Goal: Task Accomplishment & Management: Manage account settings

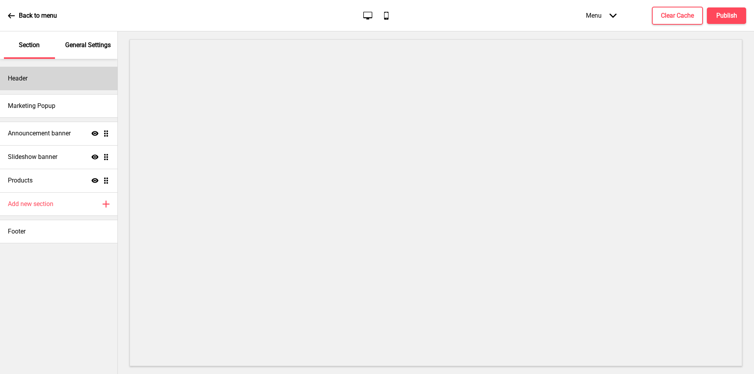
click at [71, 79] on div "Header" at bounding box center [58, 79] width 117 height 24
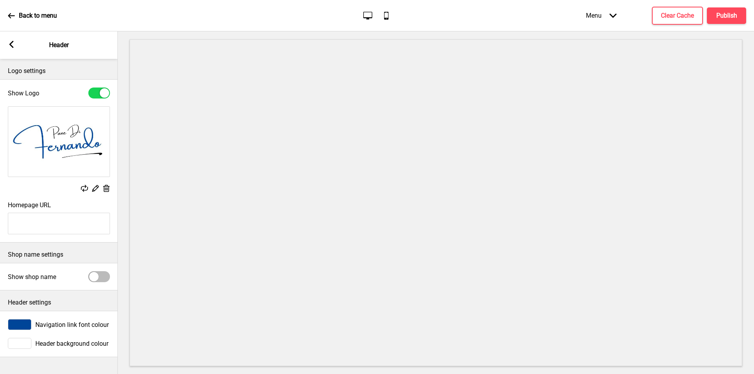
click at [10, 48] on div "Arrow left" at bounding box center [11, 45] width 7 height 9
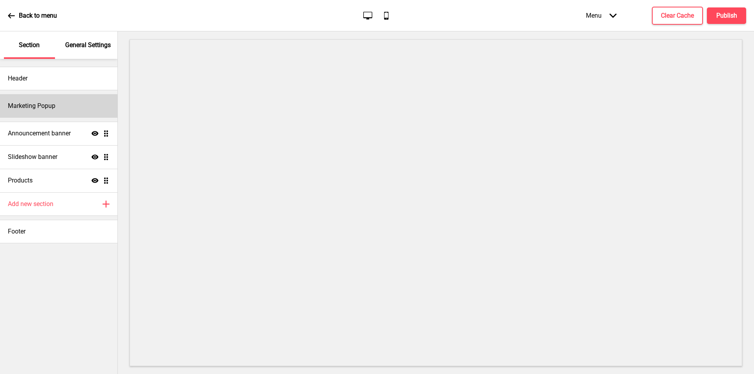
click at [64, 111] on div "Marketing Popup" at bounding box center [58, 106] width 117 height 24
select select "daily"
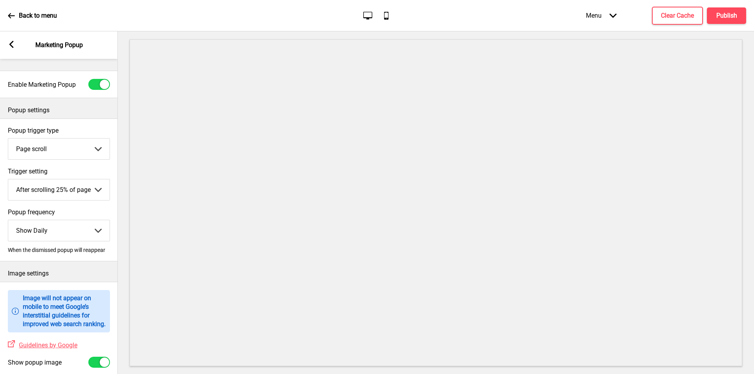
click at [11, 41] on rect at bounding box center [11, 44] width 7 height 7
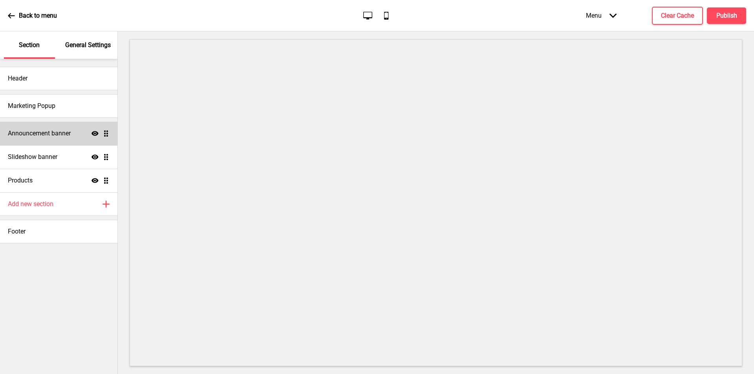
click at [67, 137] on h4 "Announcement banner" at bounding box center [39, 133] width 63 height 9
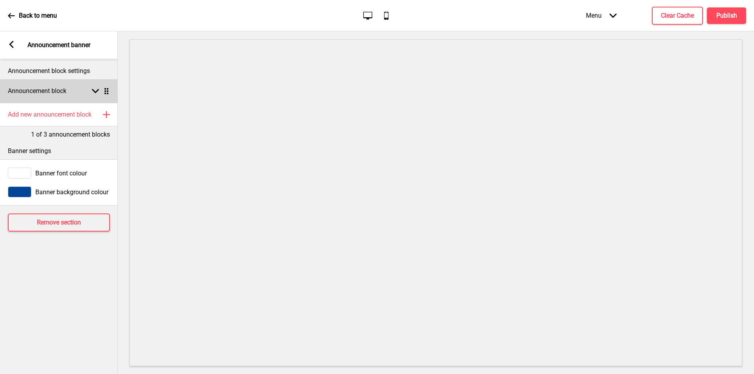
click at [92, 93] on rect at bounding box center [95, 91] width 7 height 7
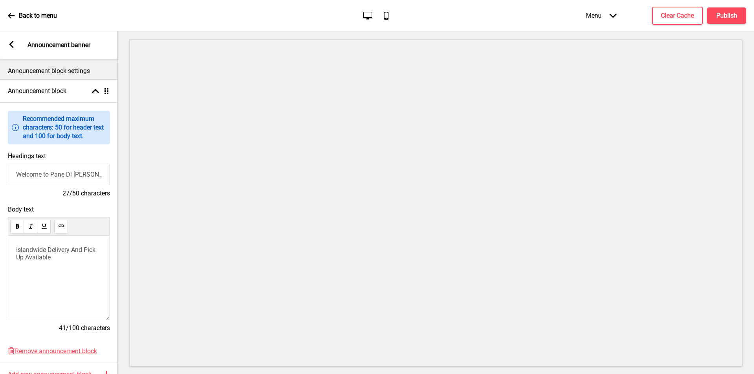
drag, startPoint x: 50, startPoint y: 175, endPoint x: 4, endPoint y: 172, distance: 46.4
click at [4, 172] on div "Headings text Welcome to Pane [PERSON_NAME] 27/50 characters" at bounding box center [59, 174] width 118 height 53
click at [55, 259] on p "Islandwide Delivery And Pick Up Available" at bounding box center [59, 253] width 86 height 15
drag, startPoint x: 60, startPoint y: 261, endPoint x: 71, endPoint y: 249, distance: 16.1
click at [71, 249] on p "Islandwide Delivery And Pick Up Available" at bounding box center [59, 253] width 86 height 15
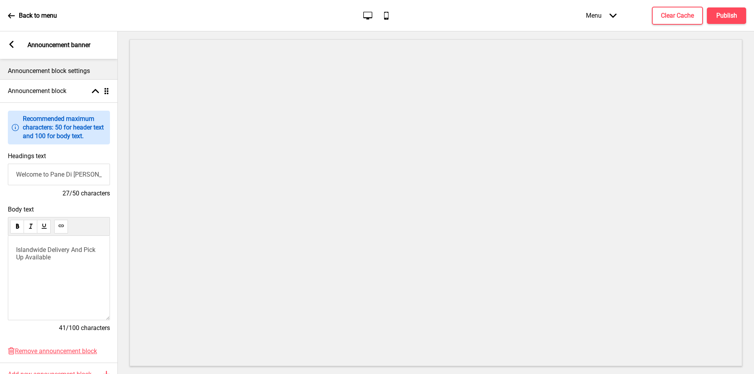
click at [17, 251] on span "Islandwide Delivery And Pick Up Available" at bounding box center [56, 253] width 81 height 15
drag, startPoint x: 60, startPoint y: 260, endPoint x: 0, endPoint y: 242, distance: 63.1
click at [0, 243] on div "Body text Islandwide Delivery And Pick Up Available 41/100 characters" at bounding box center [59, 273] width 118 height 142
click at [17, 249] on span "Paninis Delivered Islandwide" at bounding box center [55, 249] width 79 height 7
drag, startPoint x: 51, startPoint y: 176, endPoint x: 0, endPoint y: 172, distance: 51.2
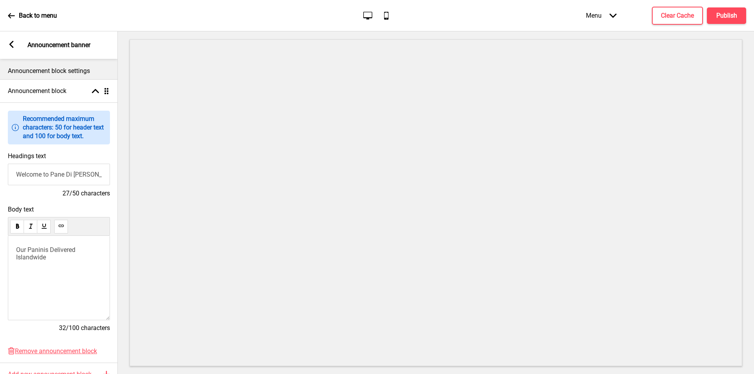
click at [0, 172] on div "Headings text Welcome to Pane [PERSON_NAME] 27/50 characters" at bounding box center [59, 174] width 118 height 53
type input "Pane Di [PERSON_NAME]"
click at [12, 48] on div "Arrow left" at bounding box center [11, 45] width 7 height 9
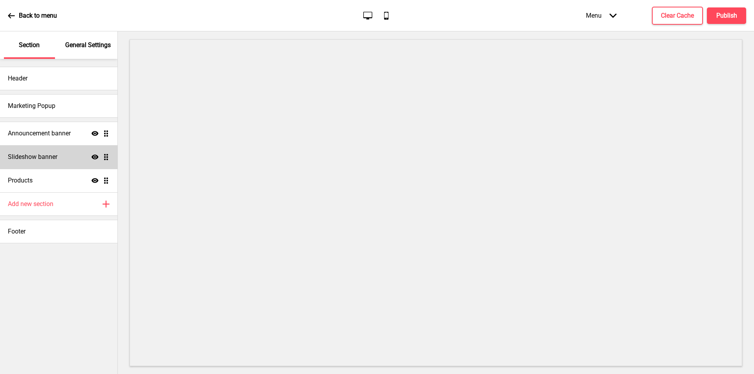
click at [68, 160] on div "Slideshow banner Show Drag" at bounding box center [58, 157] width 117 height 24
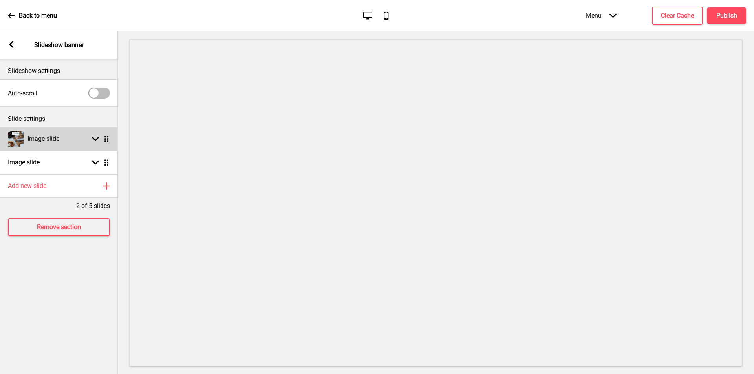
click at [98, 138] on icon at bounding box center [95, 139] width 7 height 4
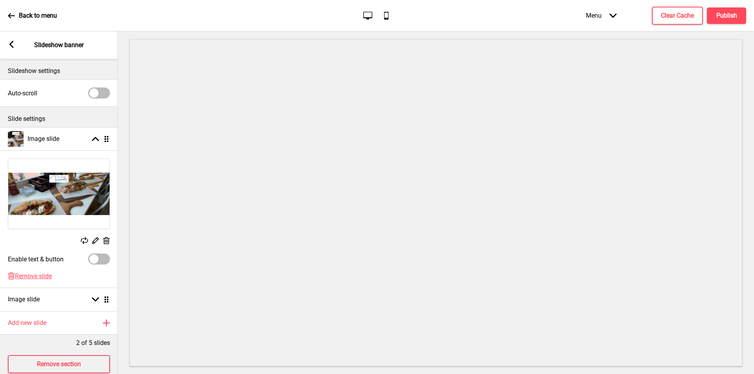
click at [105, 240] on rect at bounding box center [106, 241] width 8 height 8
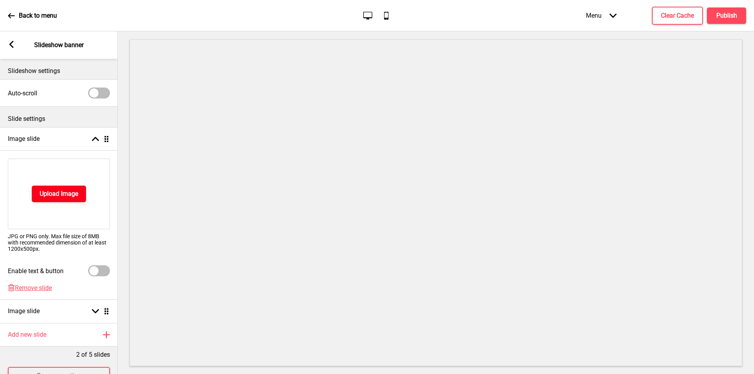
click at [70, 188] on button "Upload Image" at bounding box center [59, 194] width 54 height 16
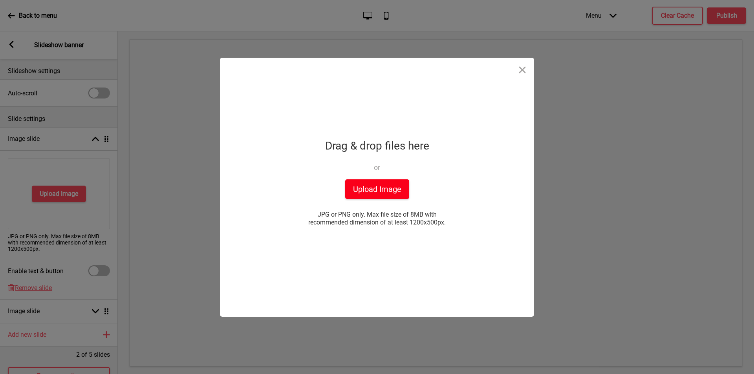
click at [360, 186] on button "Upload Image" at bounding box center [377, 189] width 64 height 20
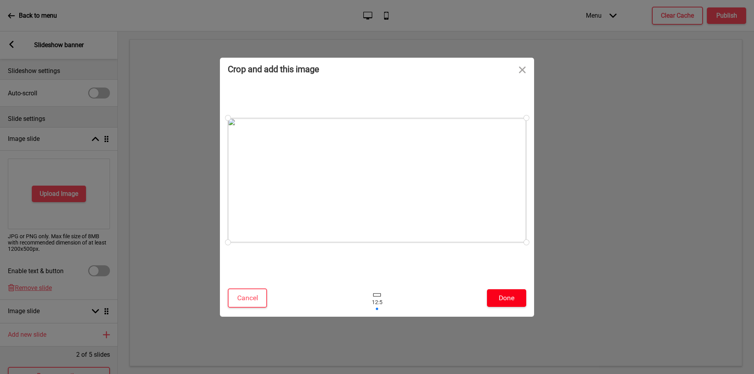
click at [505, 293] on button "Done" at bounding box center [506, 298] width 39 height 18
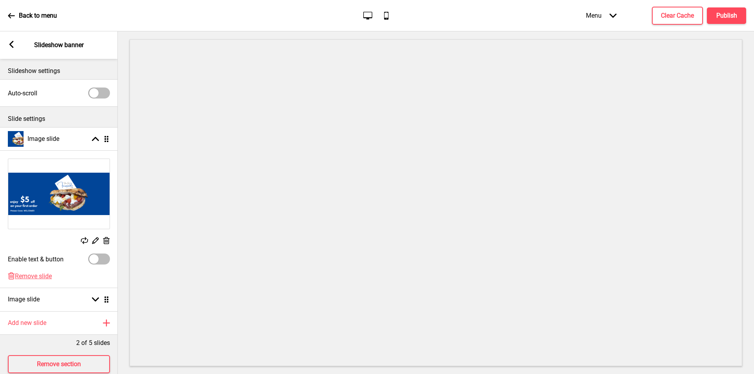
click at [12, 47] on icon at bounding box center [11, 44] width 4 height 7
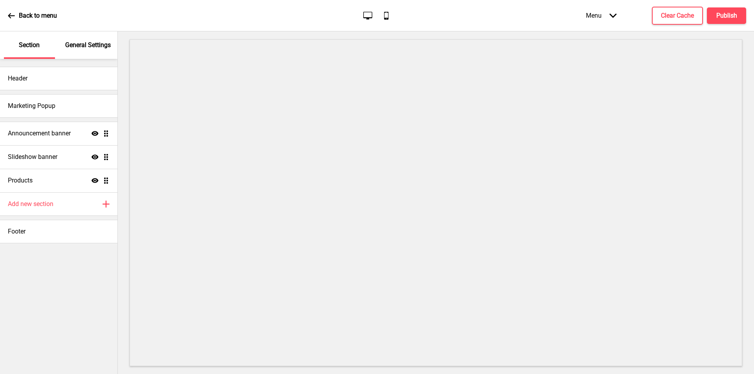
click at [9, 12] on icon at bounding box center [11, 15] width 7 height 7
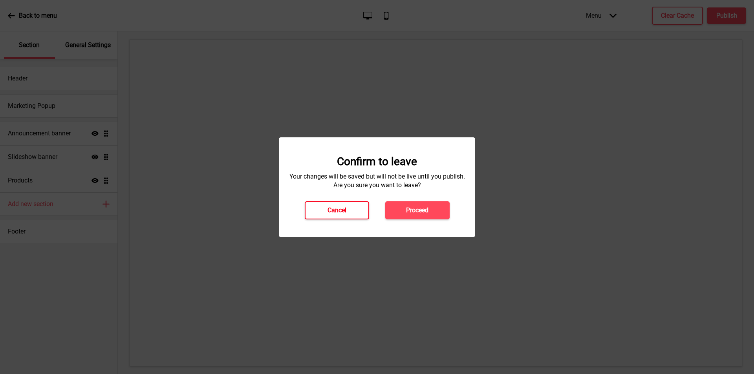
click at [342, 208] on h4 "Cancel" at bounding box center [336, 210] width 19 height 9
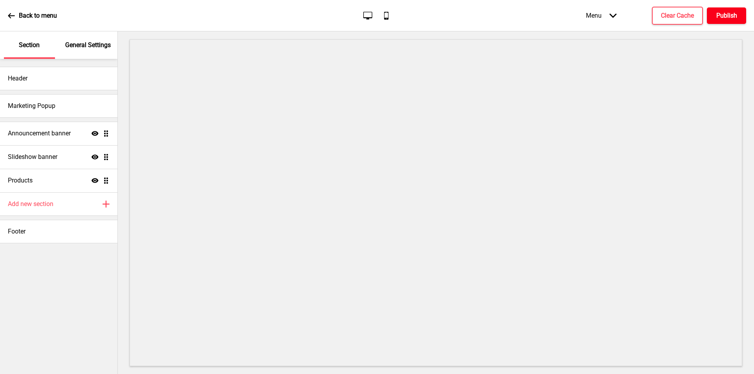
click at [735, 14] on h4 "Publish" at bounding box center [726, 15] width 21 height 9
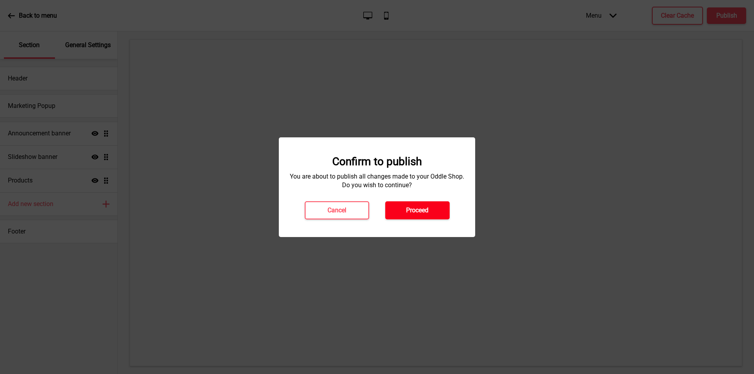
click at [422, 210] on h4 "Proceed" at bounding box center [417, 210] width 22 height 9
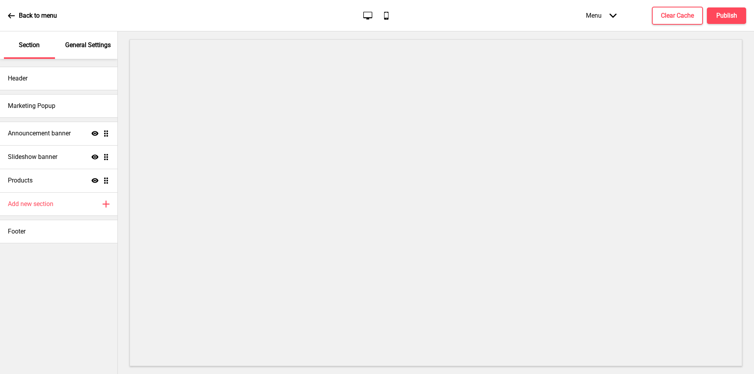
click at [17, 14] on div "Back to menu" at bounding box center [32, 15] width 49 height 21
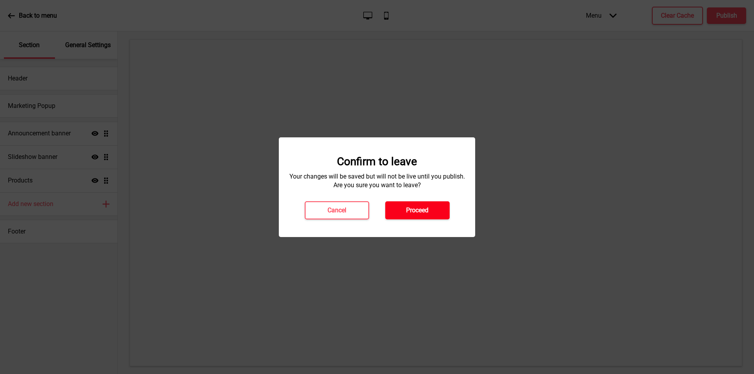
click at [394, 211] on button "Proceed" at bounding box center [417, 210] width 64 height 18
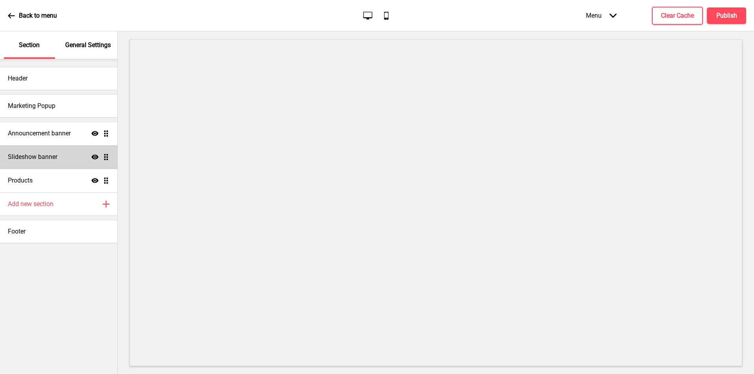
click at [49, 163] on div "Slideshow banner Show Drag" at bounding box center [58, 157] width 117 height 24
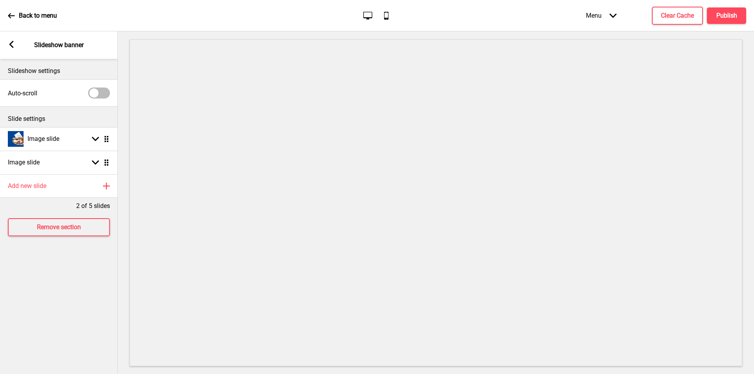
click at [12, 44] on rect at bounding box center [11, 44] width 7 height 7
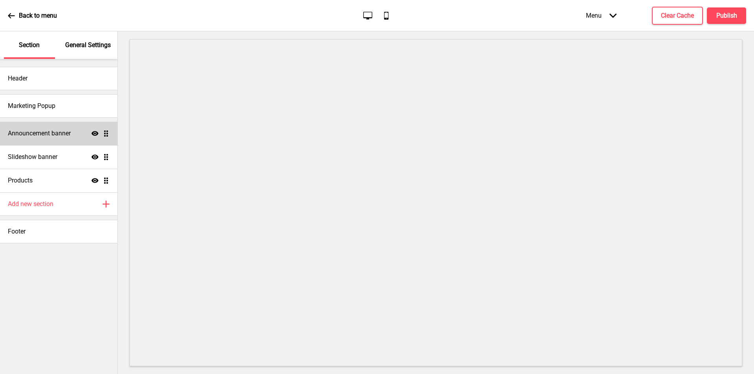
click at [53, 133] on h4 "Announcement banner" at bounding box center [39, 133] width 63 height 9
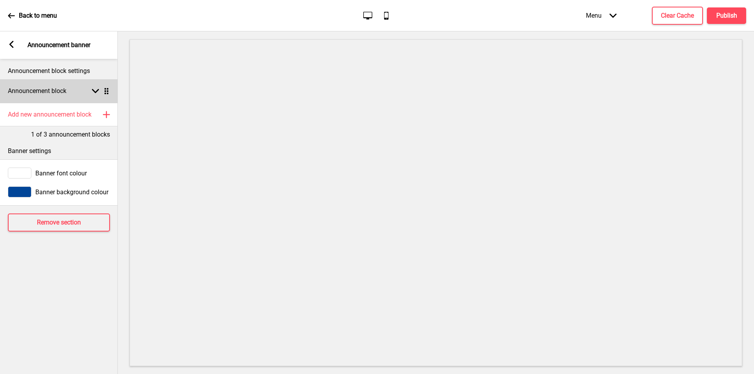
click at [96, 94] on rect at bounding box center [95, 91] width 7 height 7
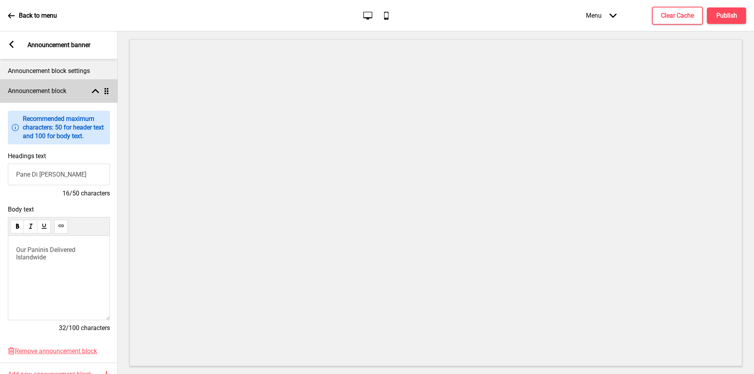
click at [96, 94] on rect at bounding box center [95, 91] width 7 height 7
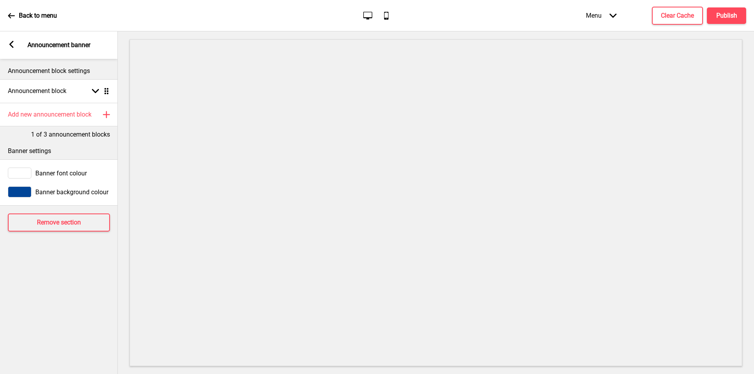
click at [11, 49] on div "Arrow left" at bounding box center [11, 45] width 7 height 9
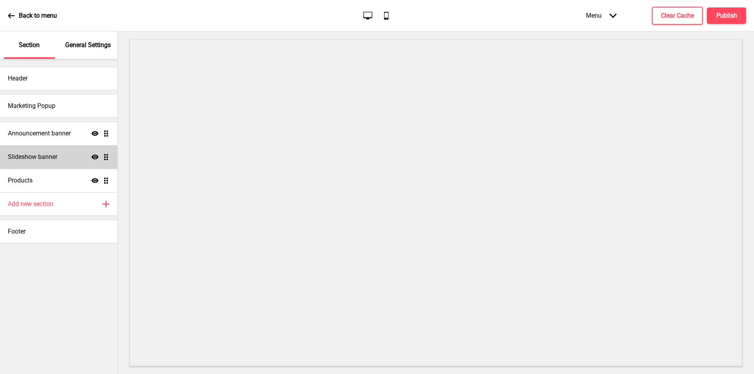
click at [74, 161] on div "Slideshow banner Show Drag" at bounding box center [58, 157] width 117 height 24
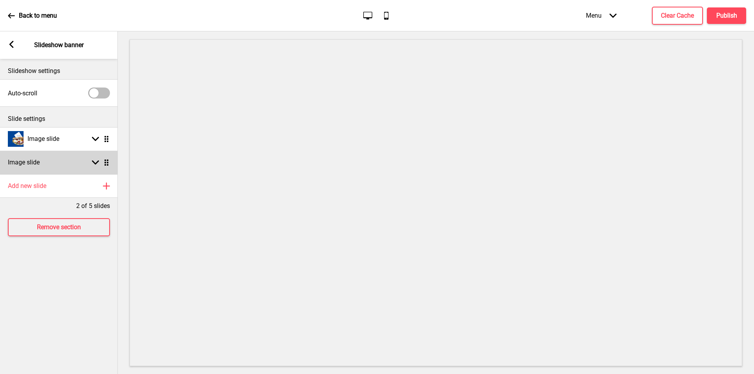
click at [57, 165] on div "Image slide Arrow down Drag" at bounding box center [59, 163] width 118 height 24
select select "right"
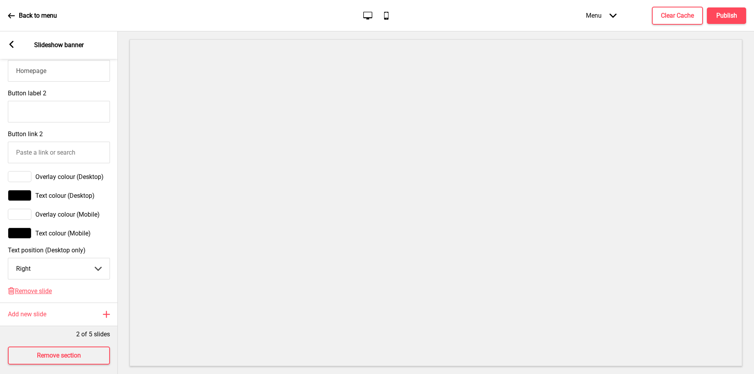
scroll to position [399, 0]
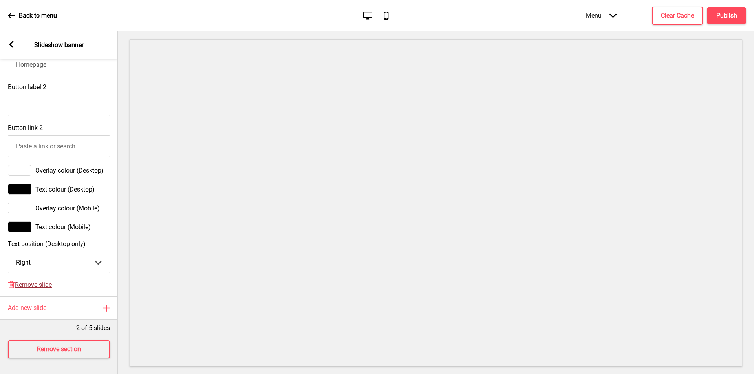
click at [38, 281] on span "Remove slide" at bounding box center [33, 284] width 37 height 7
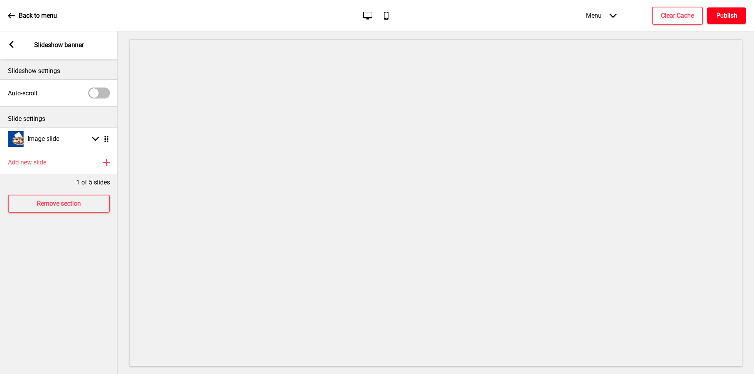
click at [721, 13] on h4 "Publish" at bounding box center [726, 15] width 21 height 9
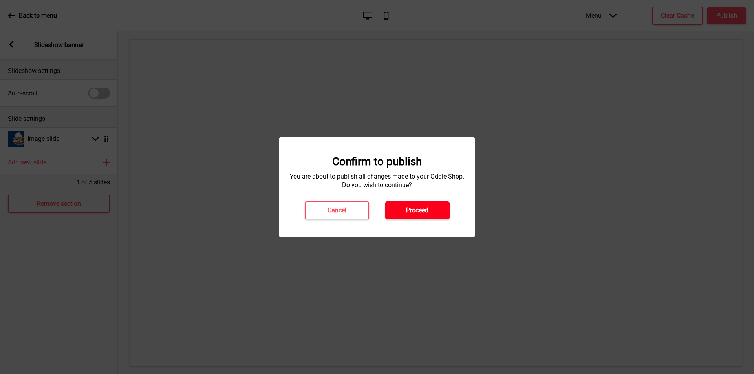
click at [413, 210] on h4 "Proceed" at bounding box center [417, 210] width 22 height 9
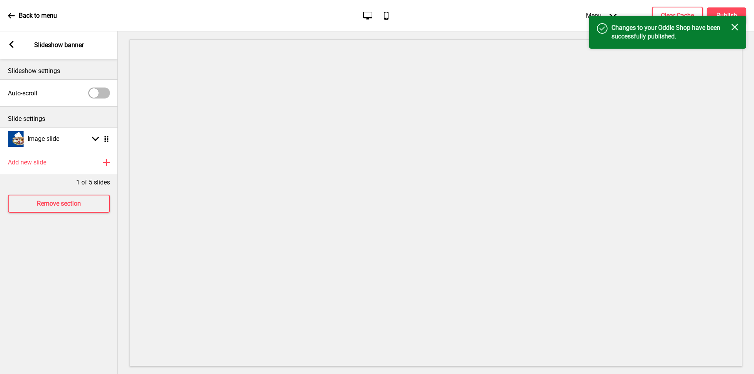
click at [734, 27] on icon "Close" at bounding box center [734, 27] width 7 height 7
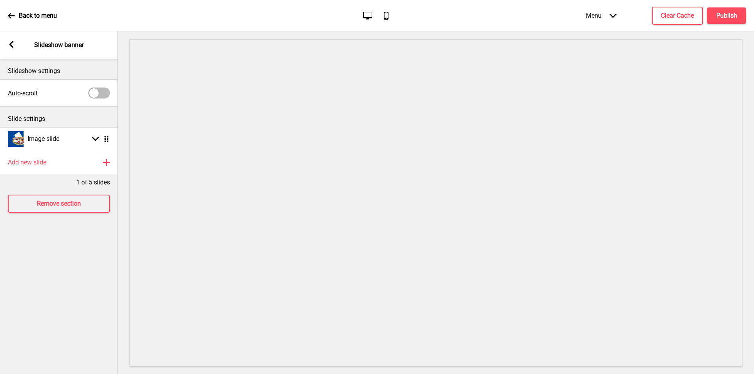
click at [10, 44] on icon at bounding box center [11, 44] width 4 height 7
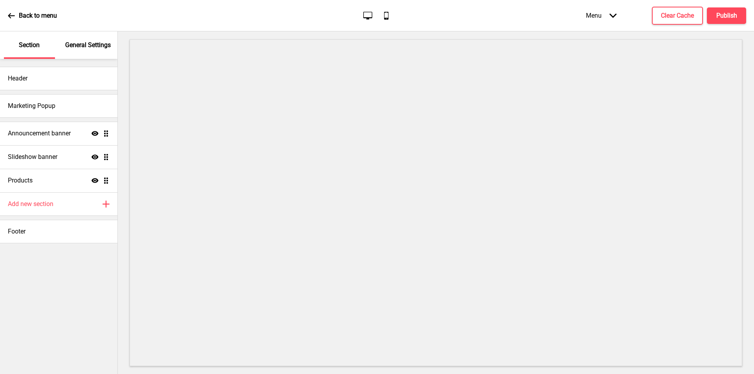
click at [9, 17] on icon at bounding box center [11, 15] width 7 height 5
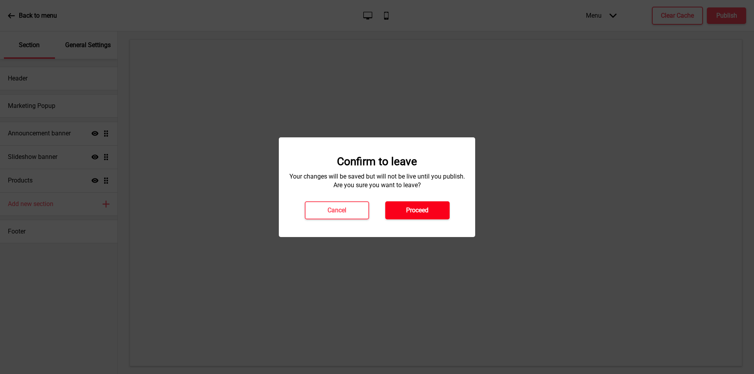
click at [429, 212] on button "Proceed" at bounding box center [417, 210] width 64 height 18
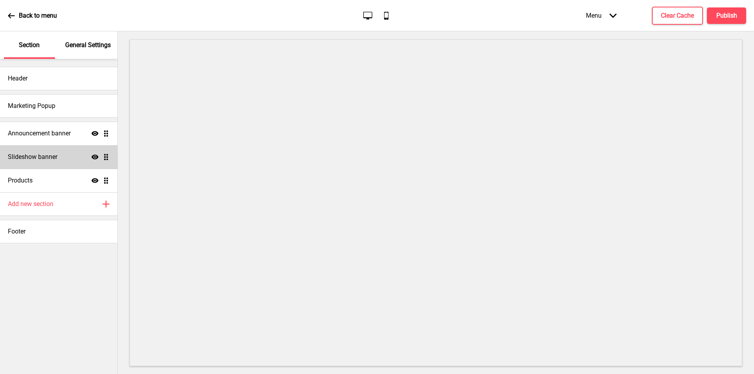
click at [62, 160] on div "Slideshow banner Show Drag" at bounding box center [58, 157] width 117 height 24
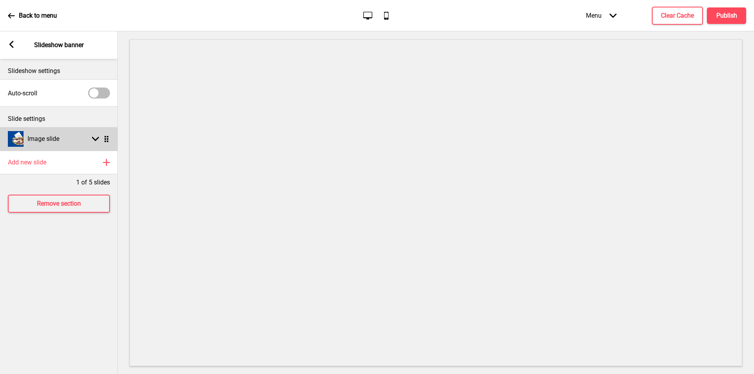
click at [95, 141] on rect at bounding box center [95, 138] width 7 height 7
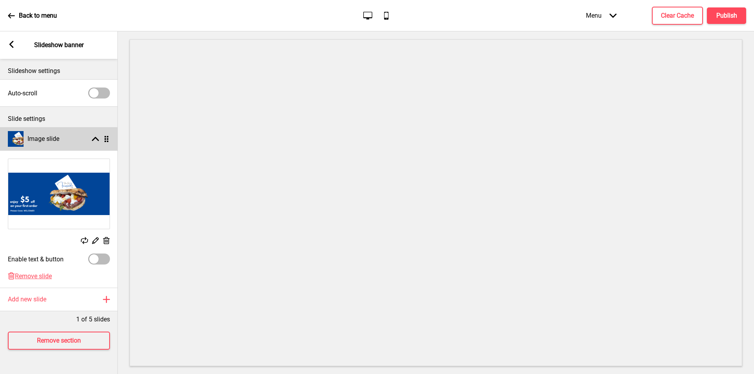
click at [95, 141] on rect at bounding box center [95, 138] width 7 height 7
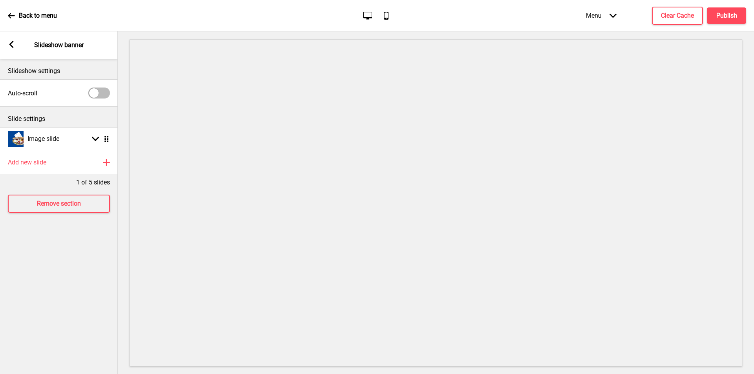
click at [383, 18] on icon "Mobile" at bounding box center [386, 15] width 11 height 11
click at [369, 16] on icon "Desktop" at bounding box center [367, 15] width 11 height 11
click at [717, 21] on button "Publish" at bounding box center [726, 15] width 39 height 16
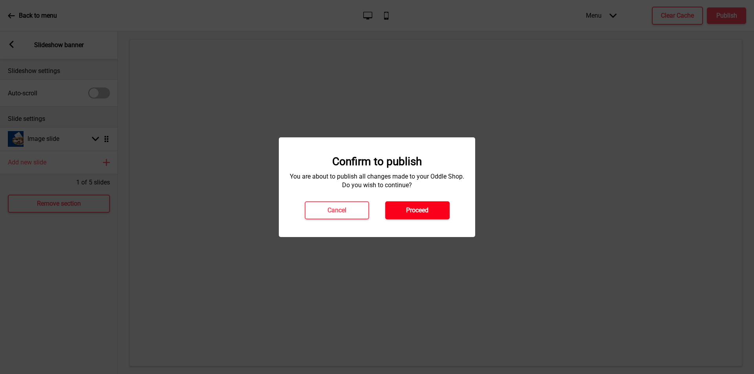
click at [429, 207] on button "Proceed" at bounding box center [417, 210] width 64 height 18
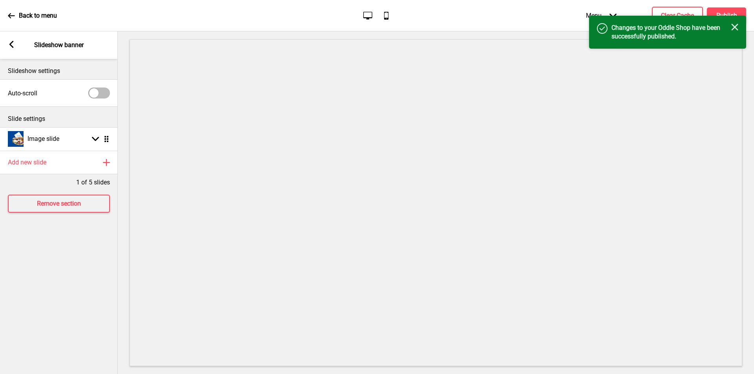
click at [736, 26] on rect at bounding box center [734, 27] width 7 height 7
